Goal: Task Accomplishment & Management: Manage account settings

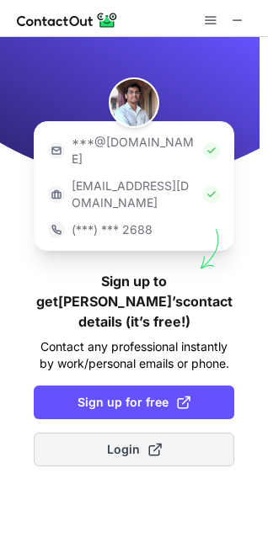
click at [132, 433] on button "Login" at bounding box center [134, 450] width 200 height 34
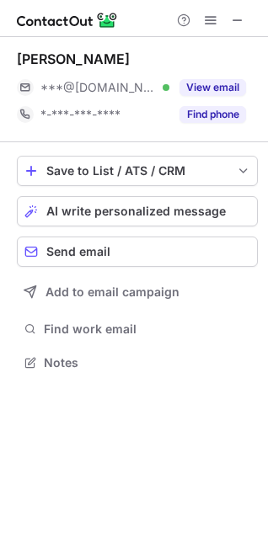
scroll to position [350, 268]
